Goal: Task Accomplishment & Management: Use online tool/utility

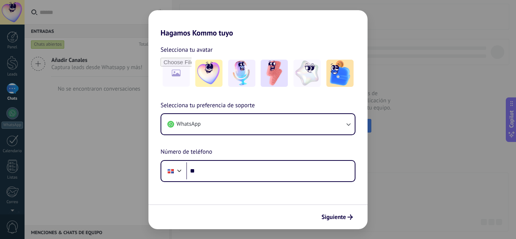
click at [398, 56] on div "Hagamos Kommo tuyo Selecciona tu avatar Selecciona tu preferencia de soporte Wh…" at bounding box center [258, 119] width 516 height 239
click at [400, 56] on div "Hagamos Kommo tuyo Selecciona tu avatar Selecciona tu preferencia de soporte Wh…" at bounding box center [258, 119] width 516 height 239
click at [335, 217] on span "Siguiente" at bounding box center [334, 217] width 25 height 5
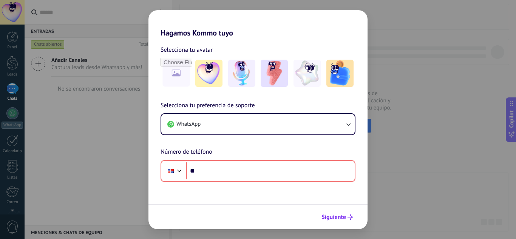
click at [345, 216] on span "Siguiente" at bounding box center [334, 217] width 25 height 5
drag, startPoint x: 402, startPoint y: 163, endPoint x: 408, endPoint y: 160, distance: 6.6
click at [403, 163] on div "Hagamos Kommo tuyo Selecciona tu avatar Selecciona tu preferencia de soporte Wh…" at bounding box center [258, 119] width 516 height 239
drag, startPoint x: 408, startPoint y: 159, endPoint x: 390, endPoint y: 117, distance: 46.1
click at [408, 157] on div "Hagamos Kommo tuyo Selecciona tu avatar Selecciona tu preferencia de soporte Wh…" at bounding box center [258, 119] width 516 height 239
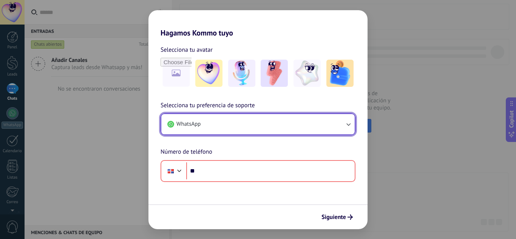
click at [345, 125] on icon "button" at bounding box center [349, 125] width 8 height 8
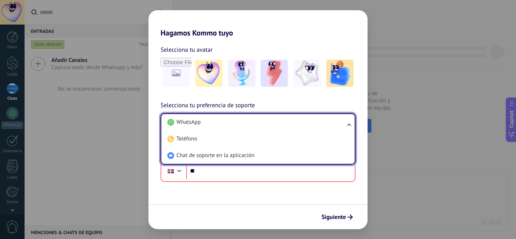
click at [467, 94] on div "Hagamos Kommo tuyo Selecciona tu avatar Selecciona tu preferencia de soporte Wh…" at bounding box center [258, 119] width 516 height 239
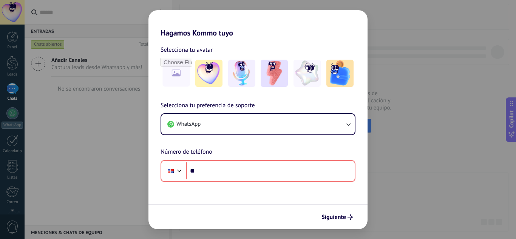
click at [73, 104] on div "Hagamos Kommo tuyo Selecciona tu avatar Selecciona tu preferencia de soporte Wh…" at bounding box center [258, 119] width 516 height 239
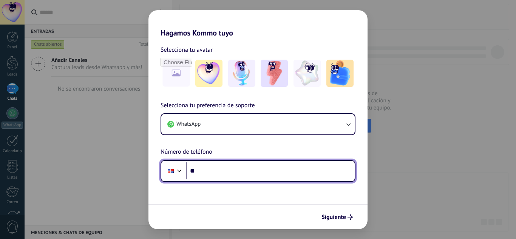
click at [237, 168] on input "**" at bounding box center [270, 171] width 169 height 17
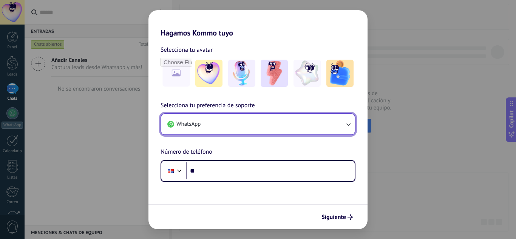
click at [335, 119] on button "WhatsApp" at bounding box center [258, 124] width 194 height 20
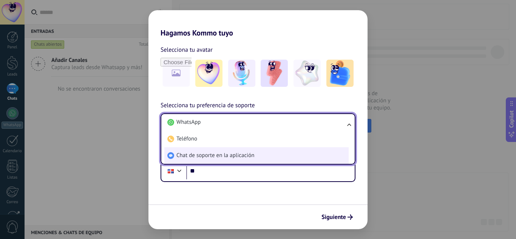
click at [221, 156] on span "Chat de soporte en la aplicación" at bounding box center [216, 156] width 78 height 8
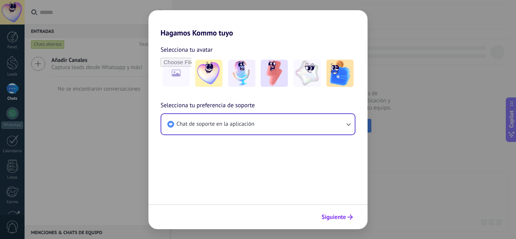
click at [344, 215] on span "Siguiente" at bounding box center [334, 217] width 25 height 5
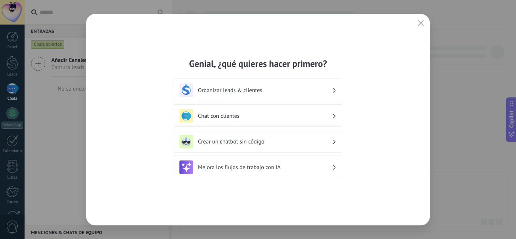
click at [419, 20] on icon "button" at bounding box center [421, 23] width 6 height 6
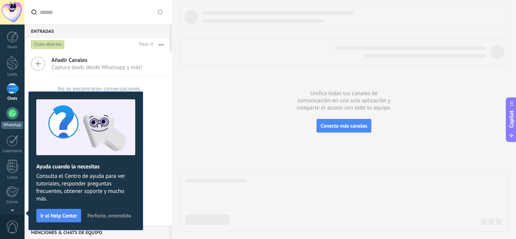
click at [13, 113] on div at bounding box center [12, 113] width 12 height 12
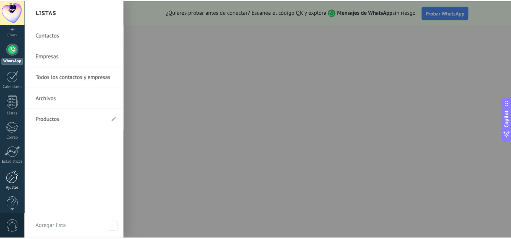
scroll to position [75, 0]
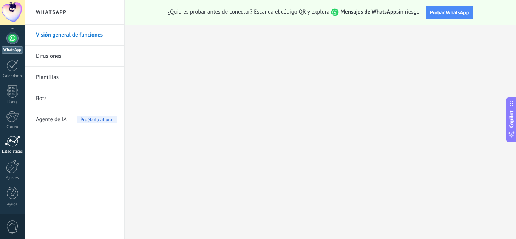
click at [11, 148] on link "Estadísticas" at bounding box center [12, 145] width 25 height 19
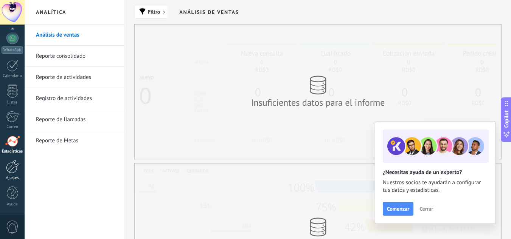
click at [13, 169] on div at bounding box center [12, 166] width 13 height 13
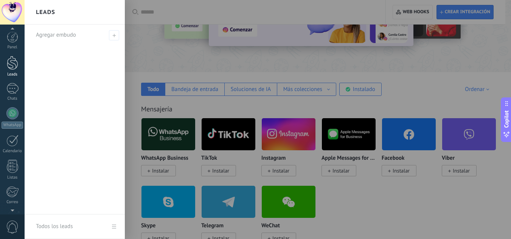
click at [9, 67] on div at bounding box center [12, 63] width 11 height 14
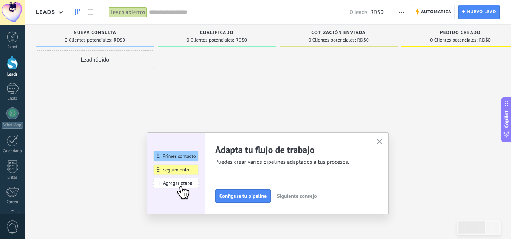
drag, startPoint x: 379, startPoint y: 141, endPoint x: 358, endPoint y: 126, distance: 26.8
click at [380, 141] on icon "button" at bounding box center [379, 142] width 6 height 6
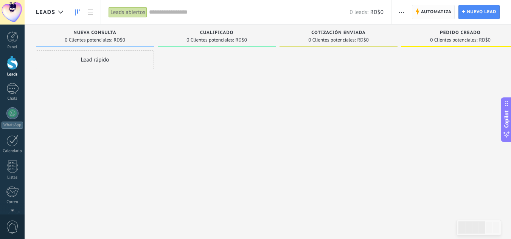
click at [429, 12] on span "Automatiza" at bounding box center [436, 12] width 31 height 14
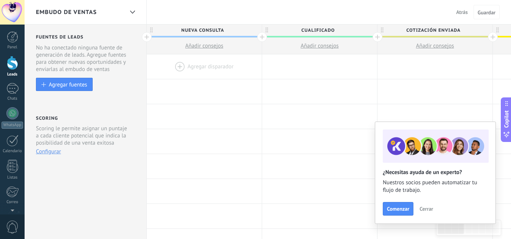
click at [183, 65] on div at bounding box center [204, 66] width 115 height 25
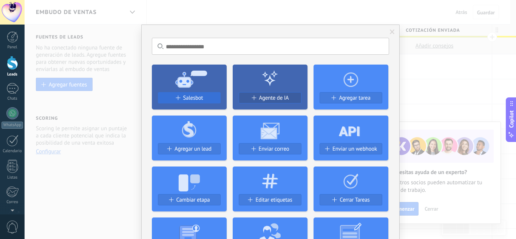
click at [194, 96] on span "Salesbot" at bounding box center [193, 98] width 20 height 6
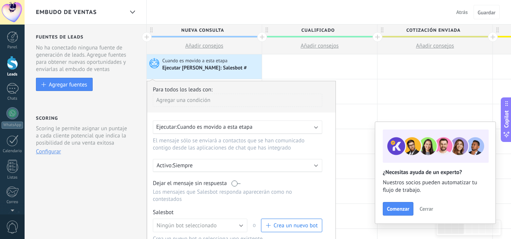
scroll to position [38, 0]
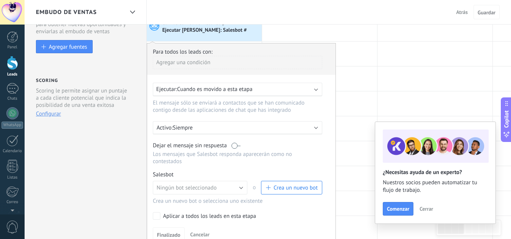
click at [293, 188] on span "Crea un nuevo bot" at bounding box center [295, 187] width 44 height 7
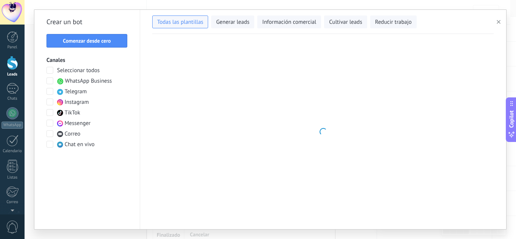
type input "**********"
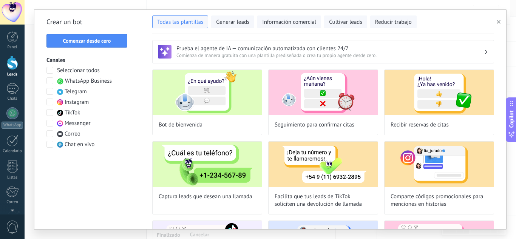
click at [81, 42] on span "Comenzar desde cero" at bounding box center [87, 40] width 48 height 5
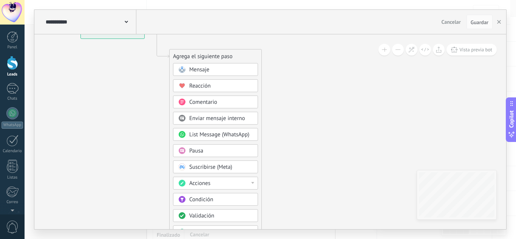
drag, startPoint x: 333, startPoint y: 86, endPoint x: 262, endPoint y: 74, distance: 72.0
click at [258, 74] on icon at bounding box center [146, 162] width 508 height 652
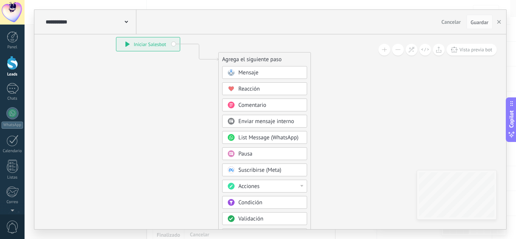
drag, startPoint x: 235, startPoint y: 69, endPoint x: 248, endPoint y: 53, distance: 21.0
click at [248, 53] on div "Agrega el siguiente paso" at bounding box center [265, 59] width 92 height 12
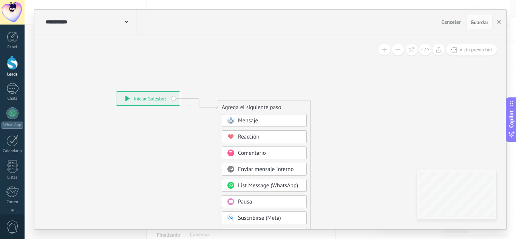
click at [10, 60] on div at bounding box center [12, 63] width 11 height 14
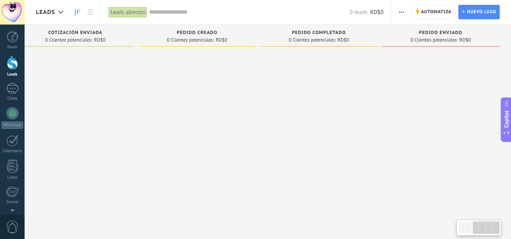
drag, startPoint x: 352, startPoint y: 97, endPoint x: 143, endPoint y: 50, distance: 214.7
click at [143, 50] on div "Leads Entrantes Solicitudes: 0 0 0 0 0 0 0 0 0 Nueva consulta 0 Clientes potenc…" at bounding box center [142, 108] width 738 height 166
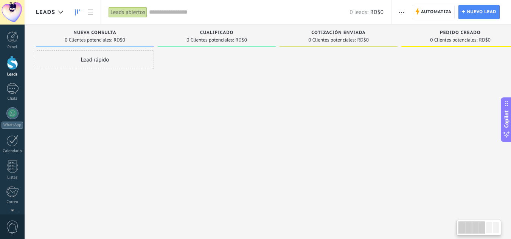
drag, startPoint x: 141, startPoint y: 44, endPoint x: 438, endPoint y: 73, distance: 299.3
click at [438, 73] on div "Leads Entrantes Solicitudes: 0 0 0 0 0 0 0 0 0 Nueva consulta 0 Clientes potenc…" at bounding box center [405, 108] width 738 height 166
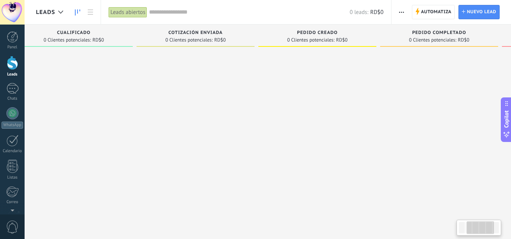
scroll to position [0, 170]
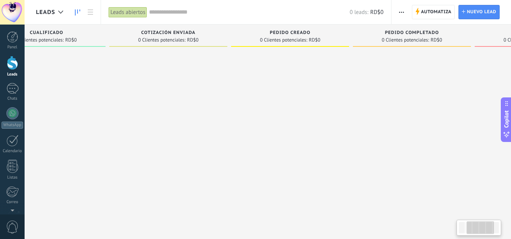
drag, startPoint x: 344, startPoint y: 93, endPoint x: 173, endPoint y: 90, distance: 170.1
click at [173, 90] on div at bounding box center [168, 120] width 118 height 141
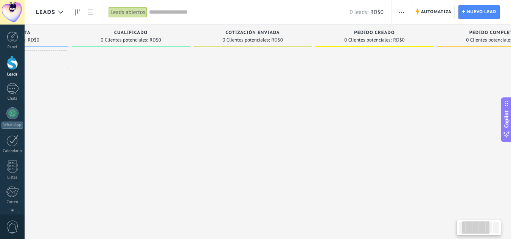
scroll to position [0, 56]
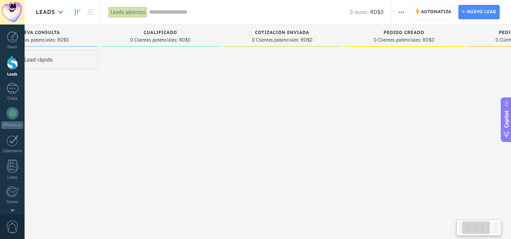
drag, startPoint x: 388, startPoint y: 109, endPoint x: 444, endPoint y: 107, distance: 56.7
click at [444, 107] on div "Leads Entrantes Solicitudes: 0 0 0 0 0 0 0 0 0 Nueva consulta 0 Clientes potenc…" at bounding box center [349, 108] width 738 height 166
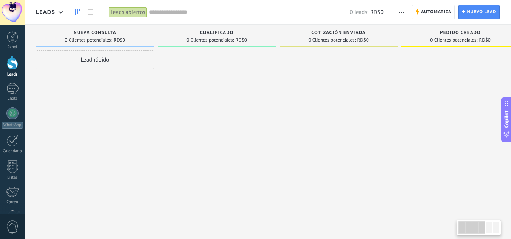
drag, startPoint x: 138, startPoint y: 79, endPoint x: 359, endPoint y: 91, distance: 221.4
click at [359, 91] on div "Leads Entrantes Solicitudes: 0 0 0 0 0 0 0 0 0 Nueva consulta 0 Clientes potenc…" at bounding box center [405, 108] width 738 height 166
click at [12, 88] on div at bounding box center [12, 88] width 12 height 11
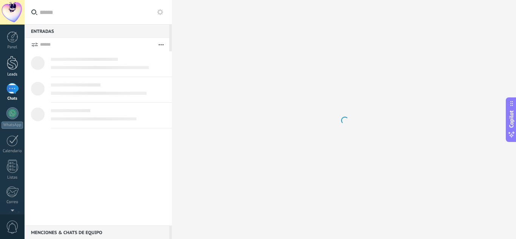
click at [10, 64] on div at bounding box center [12, 63] width 11 height 14
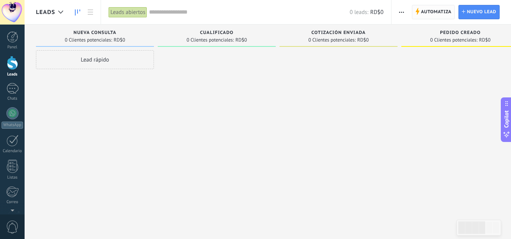
click at [429, 12] on span "Automatiza" at bounding box center [436, 12] width 31 height 14
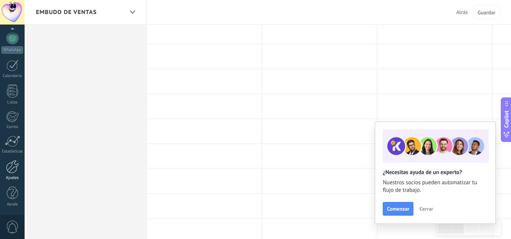
scroll to position [265, 0]
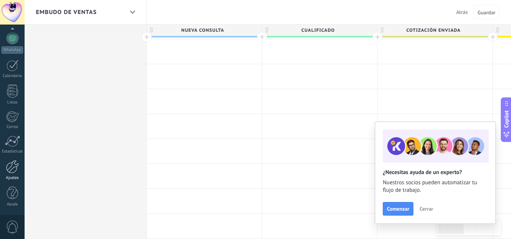
click at [12, 169] on div at bounding box center [12, 166] width 13 height 13
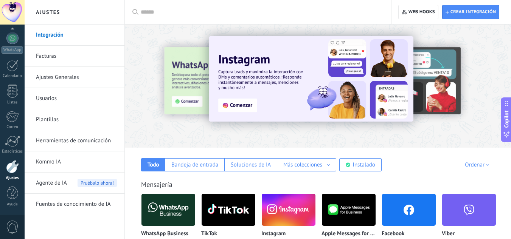
click at [59, 99] on link "Usuarios" at bounding box center [76, 98] width 81 height 21
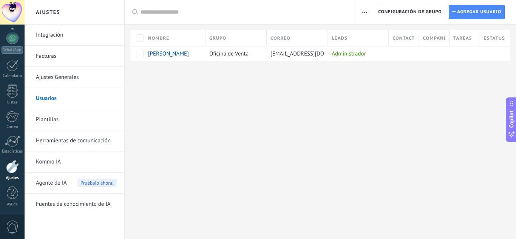
click at [16, 226] on span "0" at bounding box center [12, 227] width 13 height 13
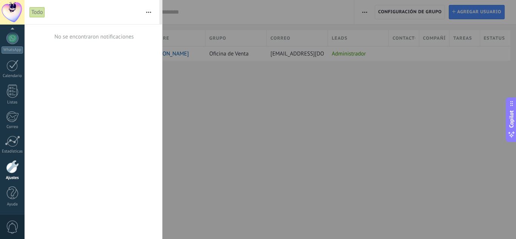
click at [246, 74] on div at bounding box center [258, 119] width 516 height 239
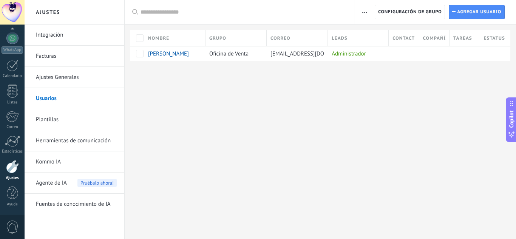
click at [363, 13] on span "button" at bounding box center [364, 12] width 5 height 14
click at [370, 100] on div "Ajustes Integración Facturas Ajustes Generales Usuarios Plantillas Herramientas…" at bounding box center [271, 119] width 492 height 239
